Goal: Use online tool/utility

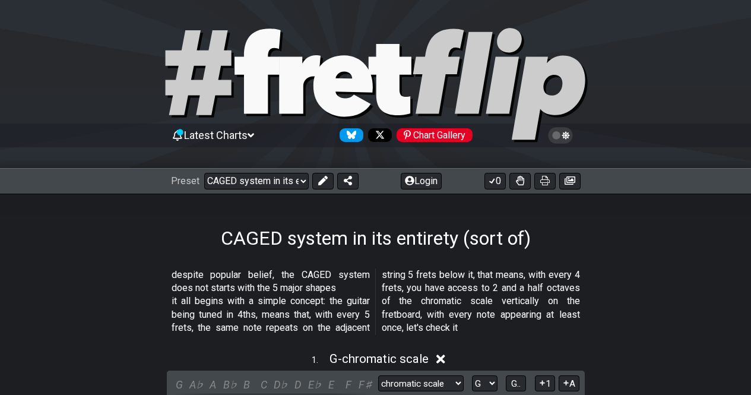
select select "/024R45B4R"
select select "G"
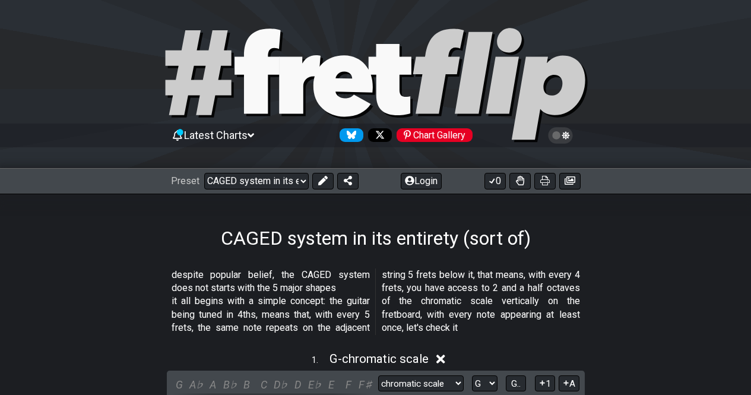
select select "G"
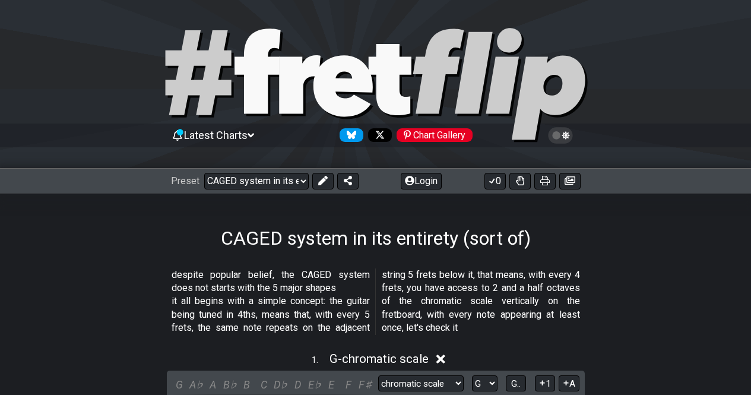
select select "G"
select select "E"
select select "G"
select select "E"
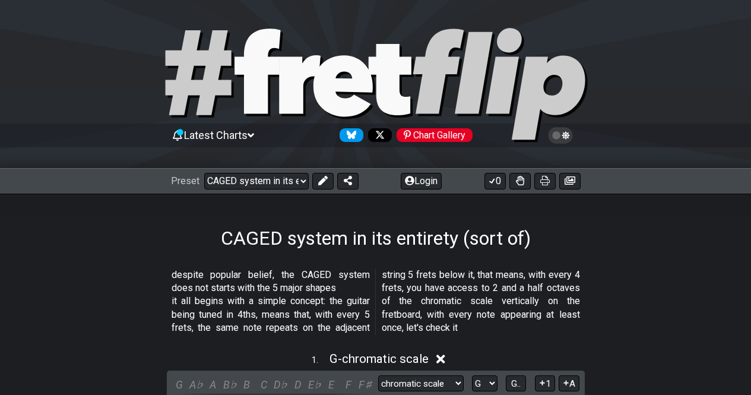
select select "G"
select select "E"
select select "G"
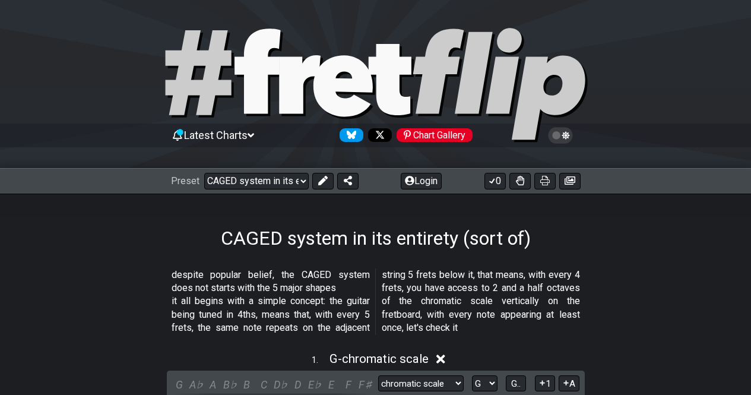
select select "E"
select select "G"
select select "E"
select select "G"
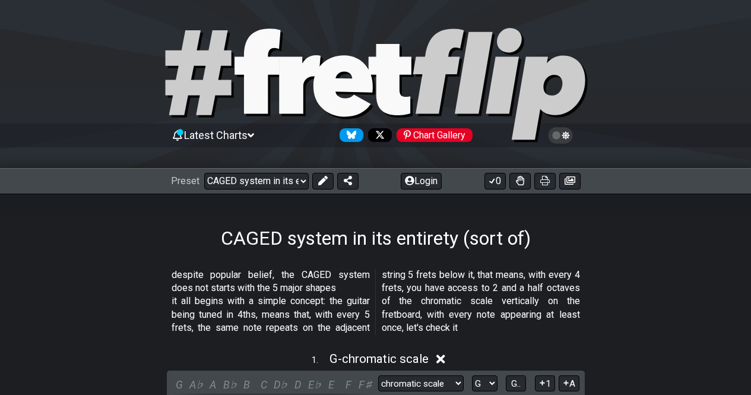
select select "G"
select select "A"
select select "B"
select select "C"
select select "D"
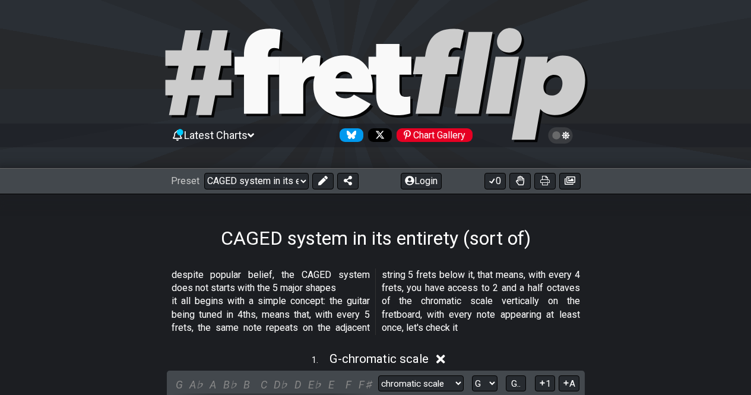
select select "E"
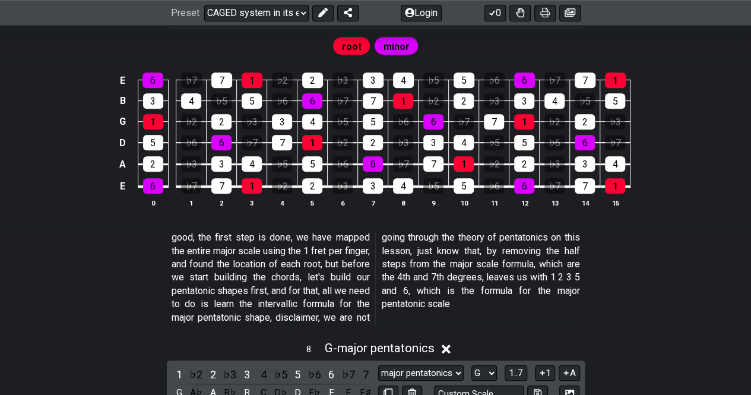
scroll to position [2558, 0]
